Goal: Find specific page/section: Find specific page/section

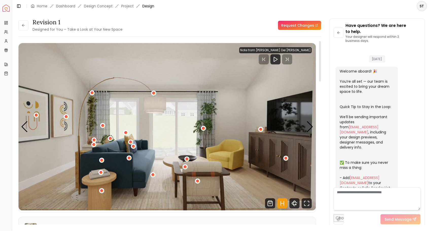
scroll to position [477, 0]
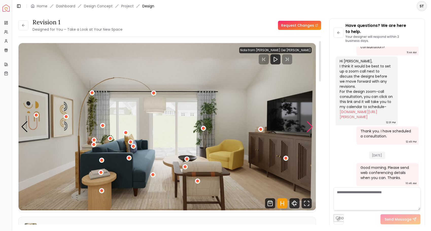
click at [310, 128] on div "Next slide" at bounding box center [309, 126] width 7 height 11
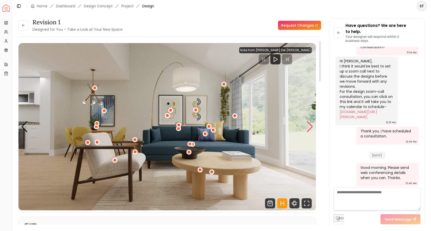
click at [310, 128] on div "Next slide" at bounding box center [309, 126] width 7 height 11
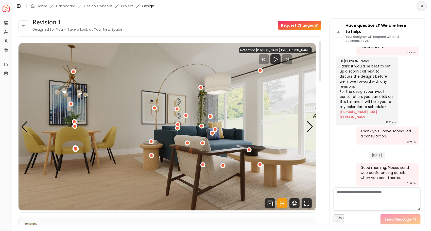
click at [76, 148] on div "3 / 5" at bounding box center [75, 149] width 4 height 4
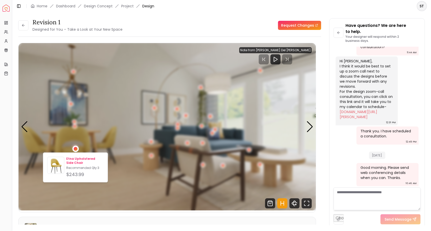
click at [75, 158] on p "Etna Upholstered Side Chair" at bounding box center [84, 161] width 37 height 8
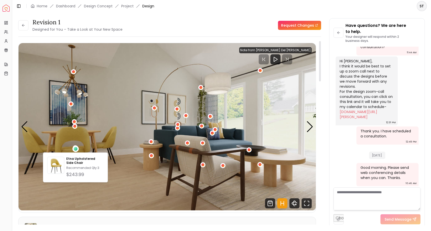
click at [248, 133] on img "3 / 5" at bounding box center [167, 126] width 297 height 167
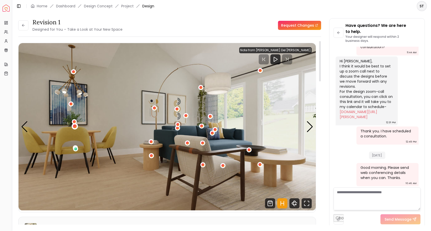
click at [76, 127] on div "3 / 5" at bounding box center [75, 126] width 4 height 4
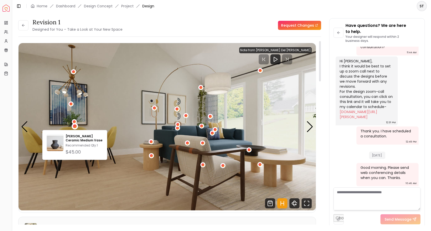
click at [111, 107] on img "3 / 5" at bounding box center [167, 126] width 297 height 167
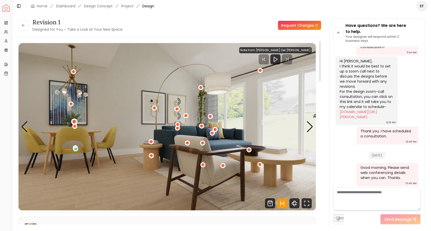
click at [72, 120] on div "3 / 5" at bounding box center [74, 122] width 4 height 4
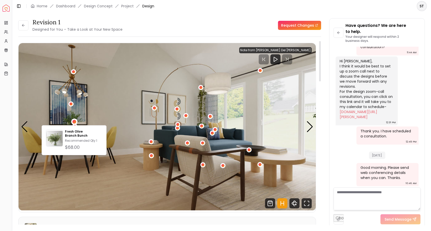
click at [115, 102] on img "3 / 5" at bounding box center [167, 126] width 297 height 167
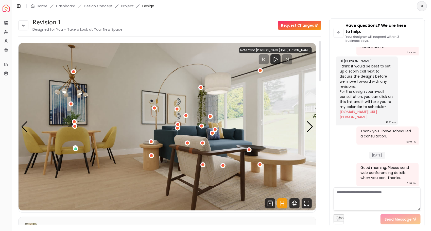
click at [46, 132] on img "3 / 5" at bounding box center [167, 126] width 297 height 167
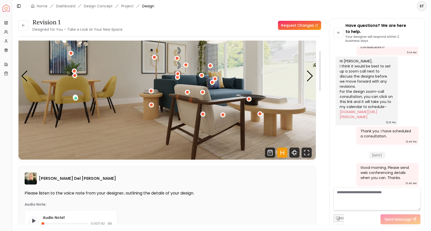
scroll to position [0, 0]
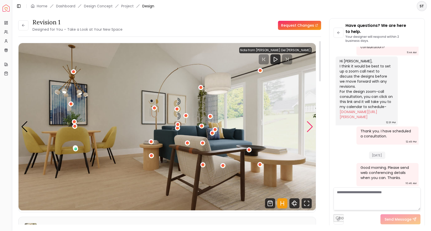
click at [311, 126] on div "Next slide" at bounding box center [309, 126] width 7 height 11
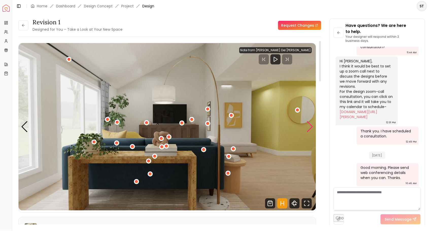
click at [311, 126] on div "Next slide" at bounding box center [309, 126] width 7 height 11
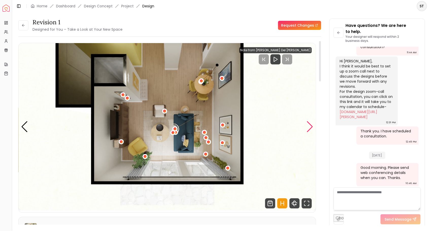
click at [311, 126] on div "Next slide" at bounding box center [309, 126] width 7 height 11
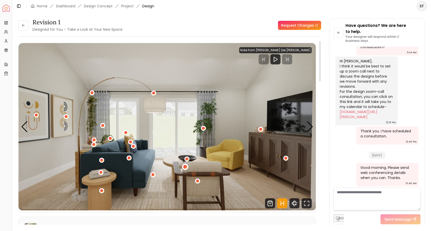
click at [184, 167] on div "1 / 5" at bounding box center [185, 167] width 4 height 4
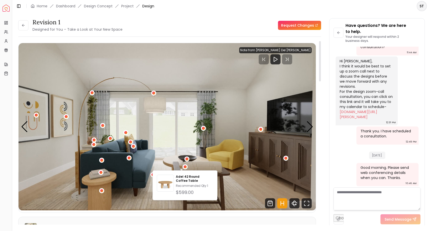
click at [249, 106] on img "1 / 5" at bounding box center [167, 126] width 297 height 167
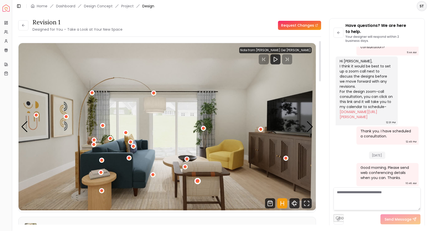
click at [196, 181] on div "1 / 5" at bounding box center [198, 181] width 4 height 4
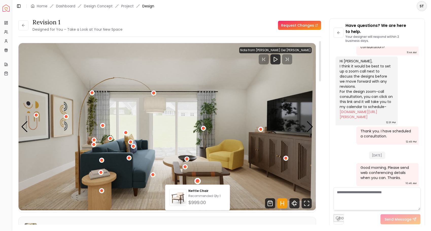
click at [251, 143] on img "1 / 5" at bounding box center [167, 126] width 297 height 167
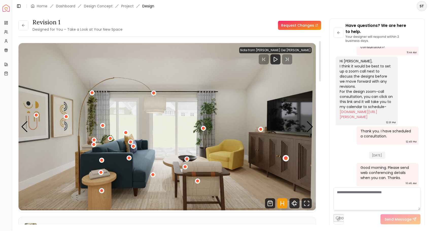
click at [284, 157] on div "1 / 5" at bounding box center [286, 158] width 4 height 4
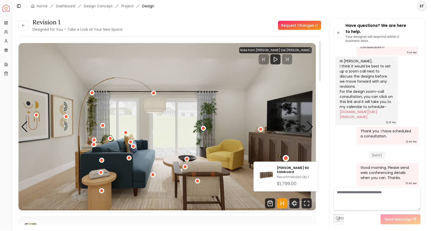
click at [243, 102] on img "1 / 5" at bounding box center [167, 126] width 297 height 167
